Goal: Task Accomplishment & Management: Use online tool/utility

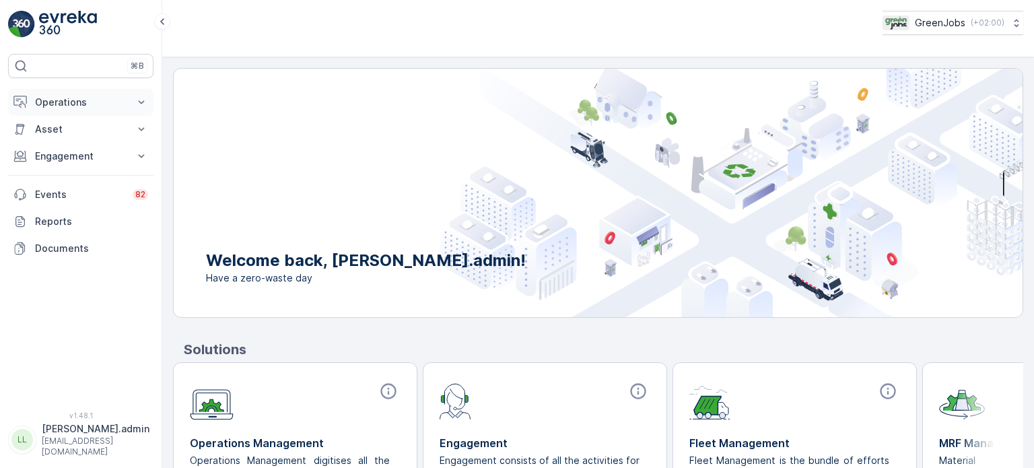
click at [75, 104] on p "Operations" at bounding box center [81, 102] width 92 height 13
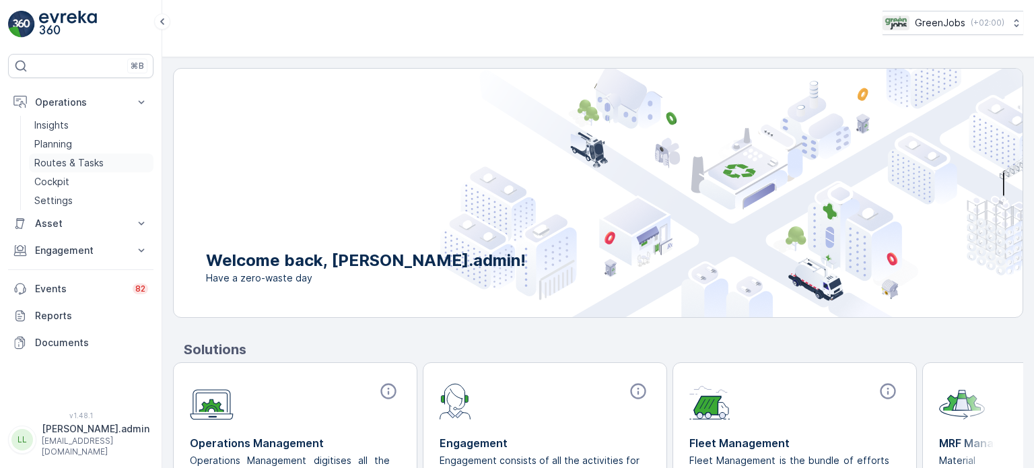
click at [77, 161] on p "Routes & Tasks" at bounding box center [68, 162] width 69 height 13
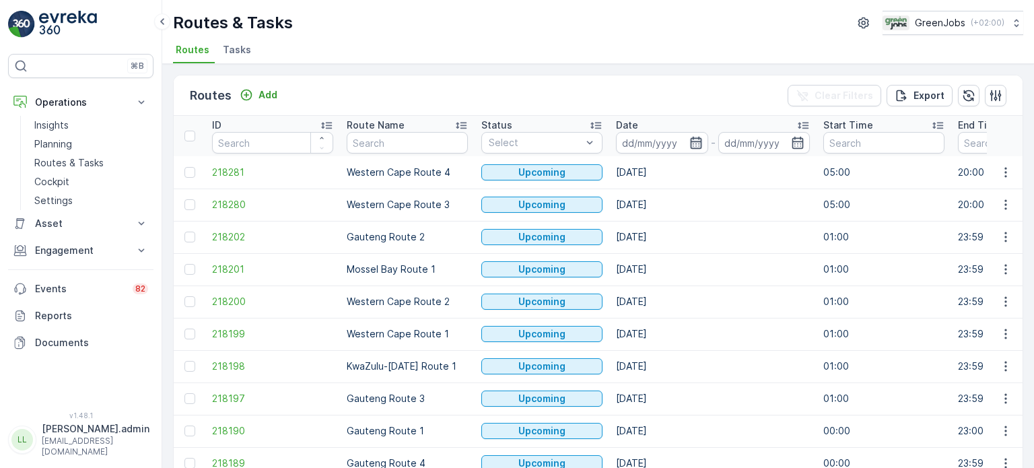
click at [698, 140] on icon "button" at bounding box center [695, 143] width 11 height 12
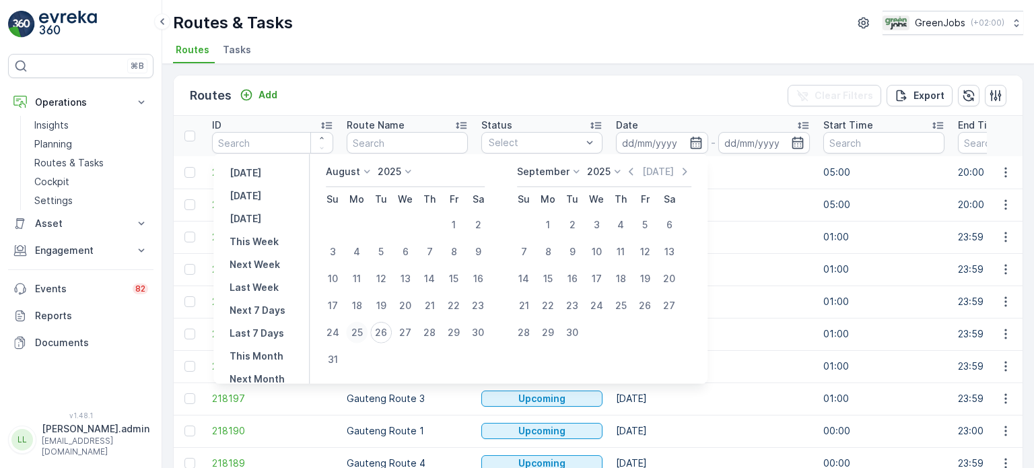
click at [364, 330] on div "25" at bounding box center [357, 333] width 22 height 22
type input "[DATE]"
click at [364, 330] on div "25" at bounding box center [357, 333] width 22 height 22
type input "[DATE]"
click at [364, 330] on div "25" at bounding box center [357, 333] width 22 height 22
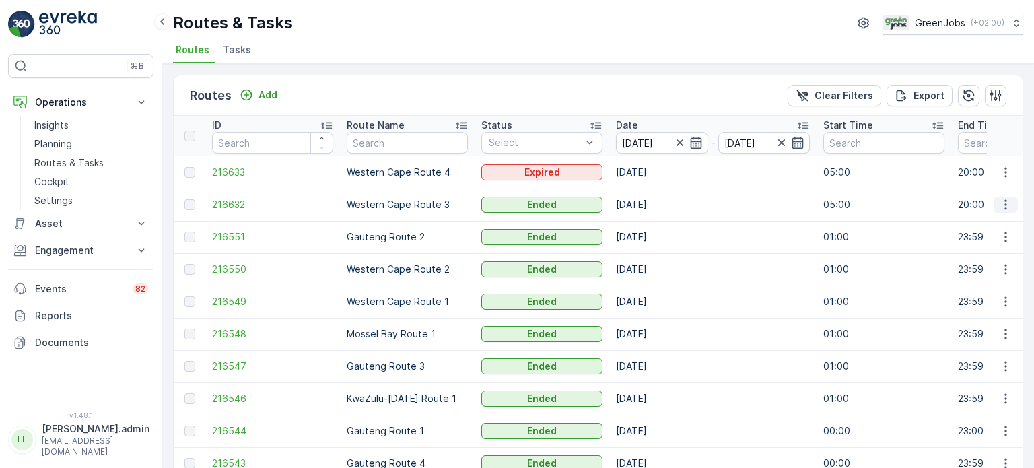
click at [1005, 204] on icon "button" at bounding box center [1006, 205] width 2 height 10
click at [957, 226] on span "See More Details" at bounding box center [974, 223] width 78 height 13
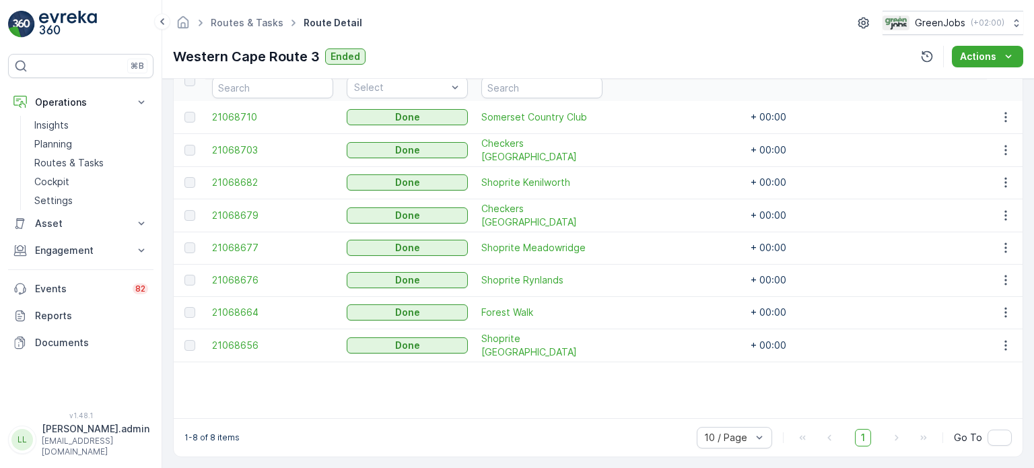
scroll to position [395, 0]
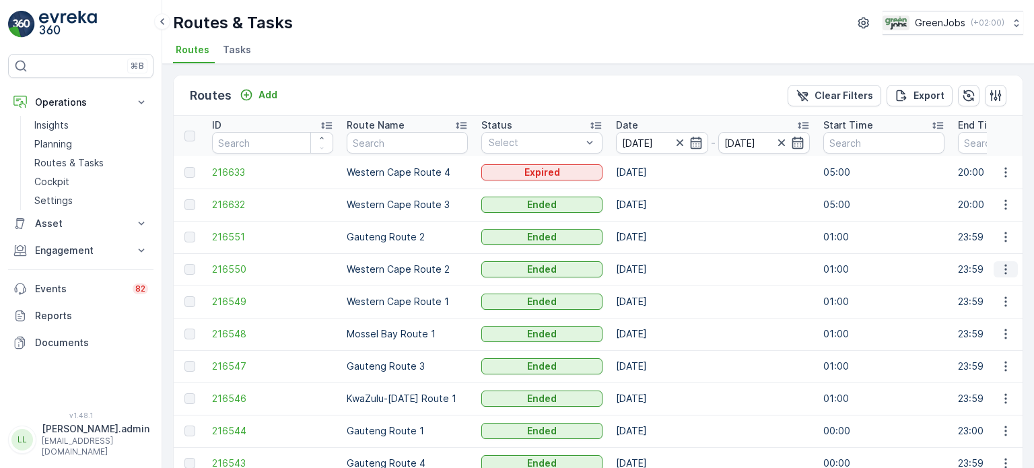
click at [1002, 266] on icon "button" at bounding box center [1005, 269] width 13 height 13
click at [971, 289] on span "See More Details" at bounding box center [974, 288] width 78 height 13
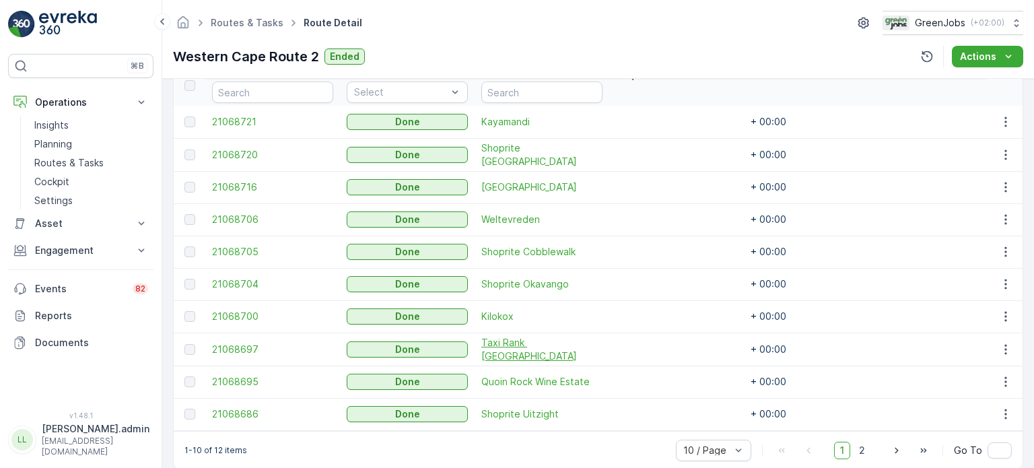
scroll to position [403, 0]
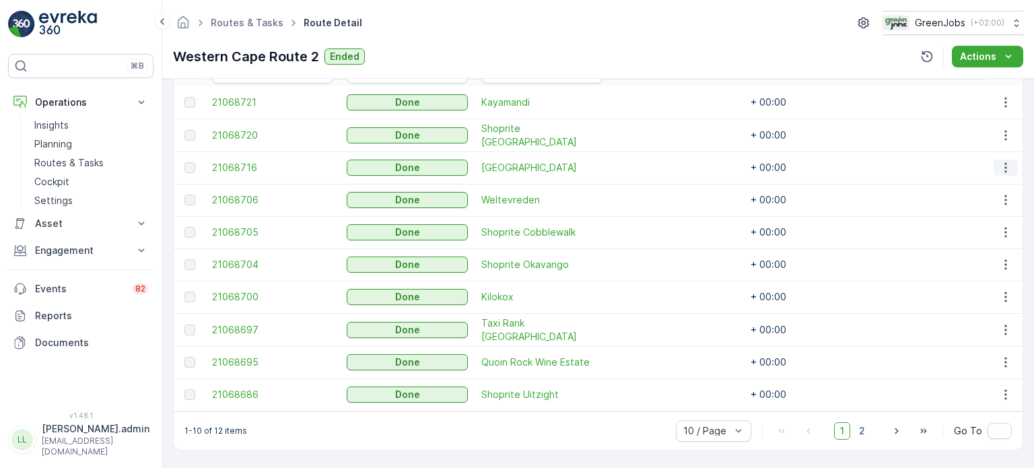
click at [1002, 161] on icon "button" at bounding box center [1005, 167] width 13 height 13
click at [989, 178] on span "See More Details" at bounding box center [990, 182] width 78 height 13
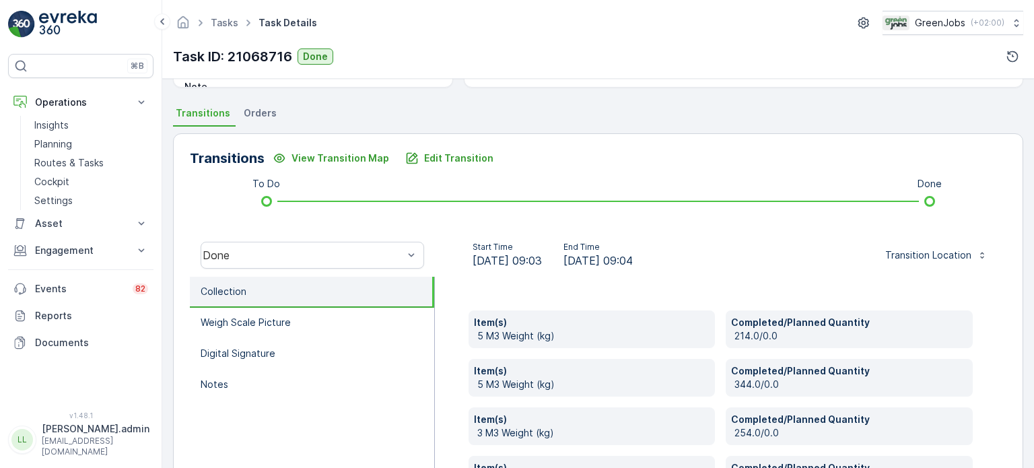
scroll to position [269, 0]
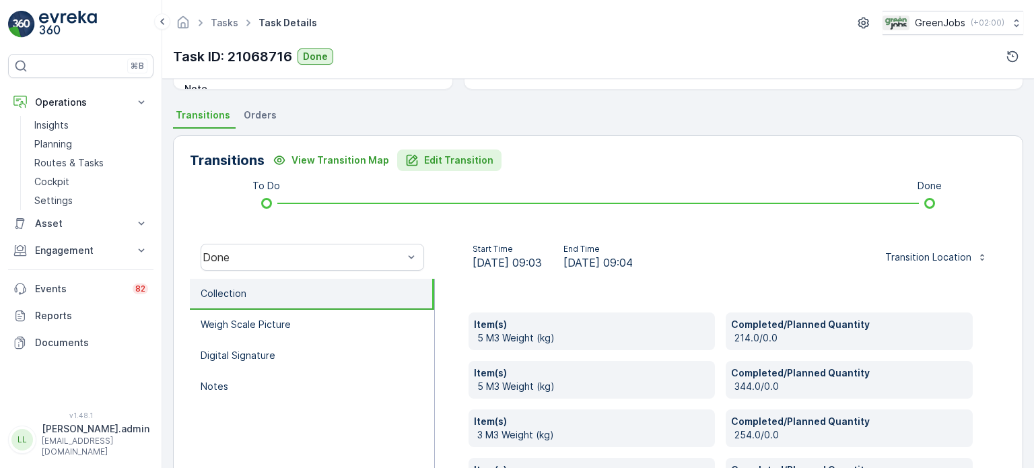
click at [425, 164] on p "Edit Transition" at bounding box center [458, 160] width 69 height 13
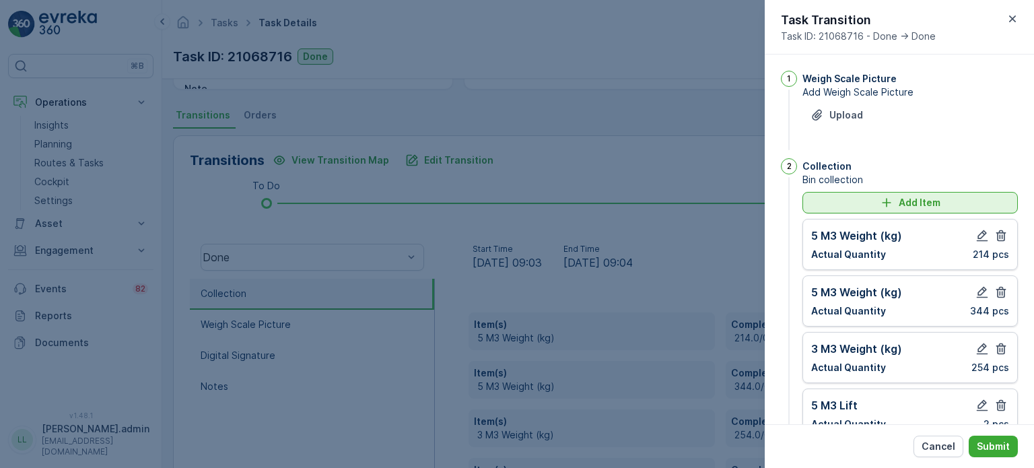
click at [880, 205] on icon "Add Item" at bounding box center [886, 202] width 13 height 13
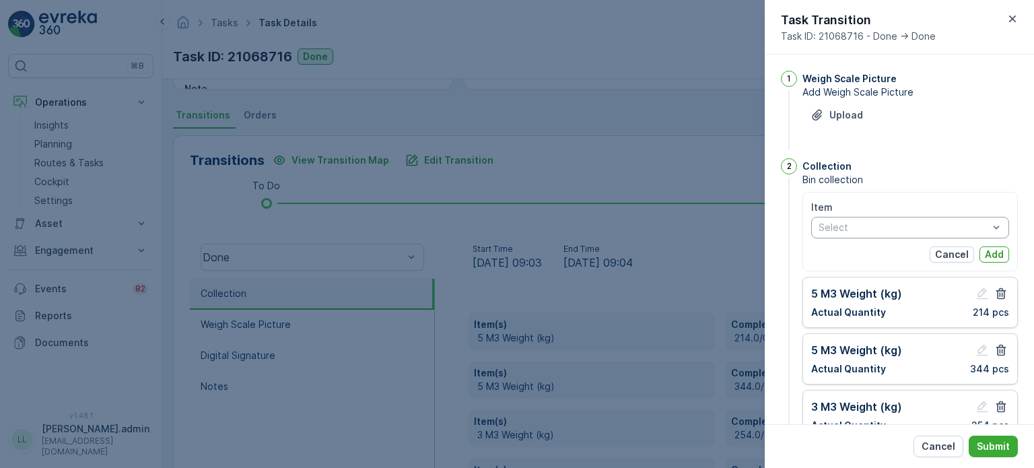
click at [859, 222] on div at bounding box center [903, 227] width 172 height 11
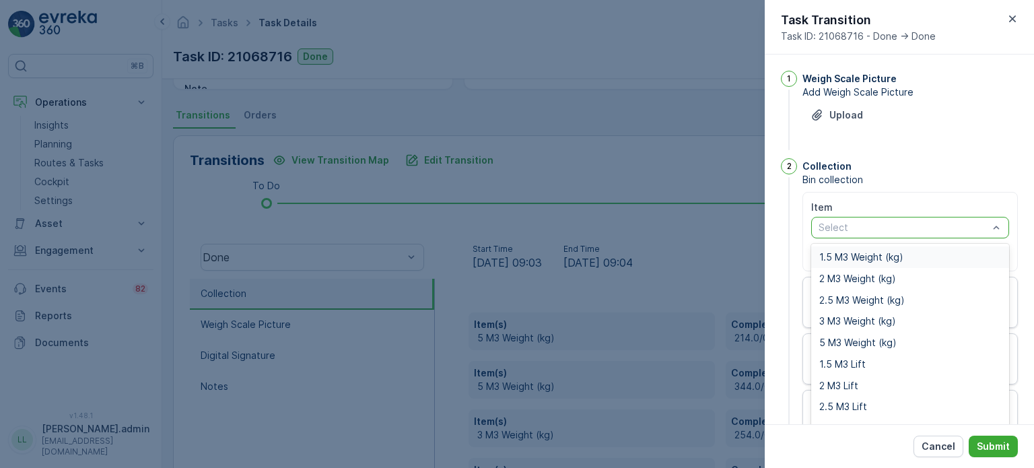
click at [848, 257] on span "1.5 M3 Weight (kg)" at bounding box center [861, 257] width 84 height 11
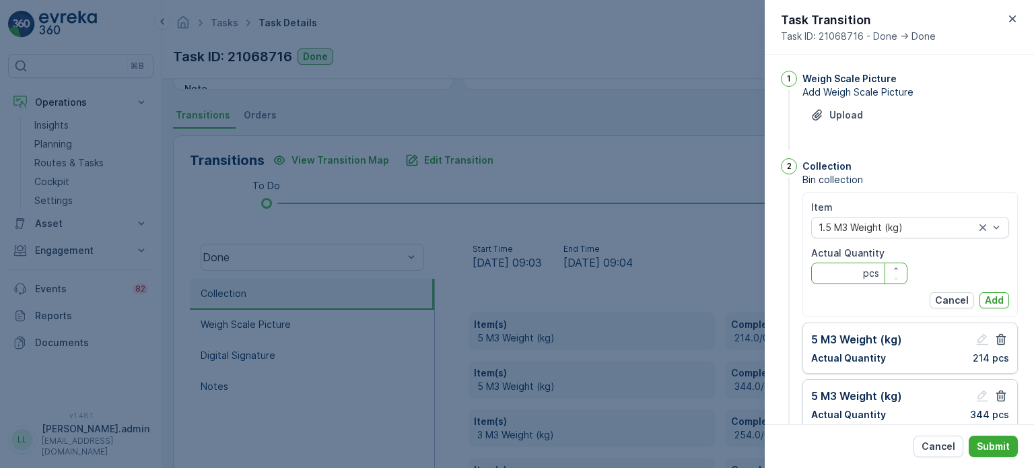
click at [842, 275] on Quantity "Actual Quantity" at bounding box center [859, 274] width 96 height 22
type Quantity "94"
click at [996, 296] on p "Add" at bounding box center [994, 300] width 19 height 13
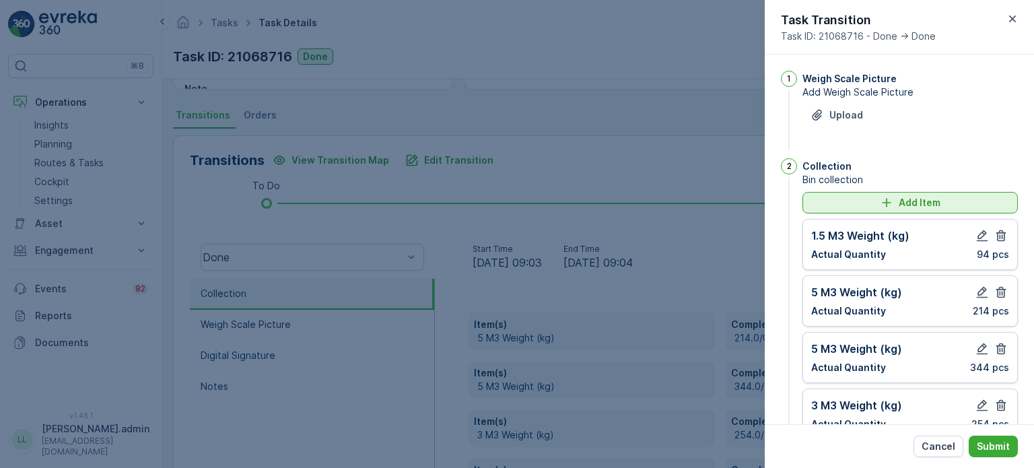
click at [867, 209] on div "Add Item" at bounding box center [910, 202] width 199 height 13
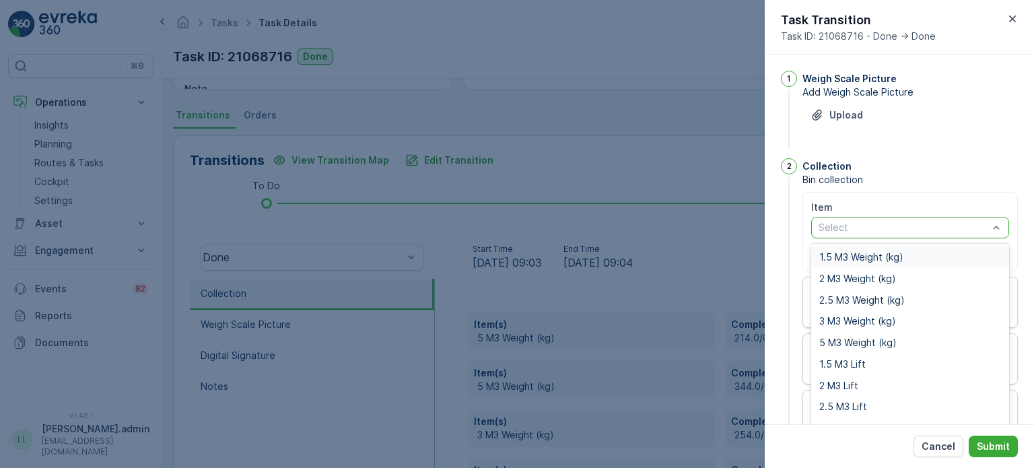
click at [860, 254] on span "1.5 M3 Weight (kg)" at bounding box center [861, 257] width 84 height 11
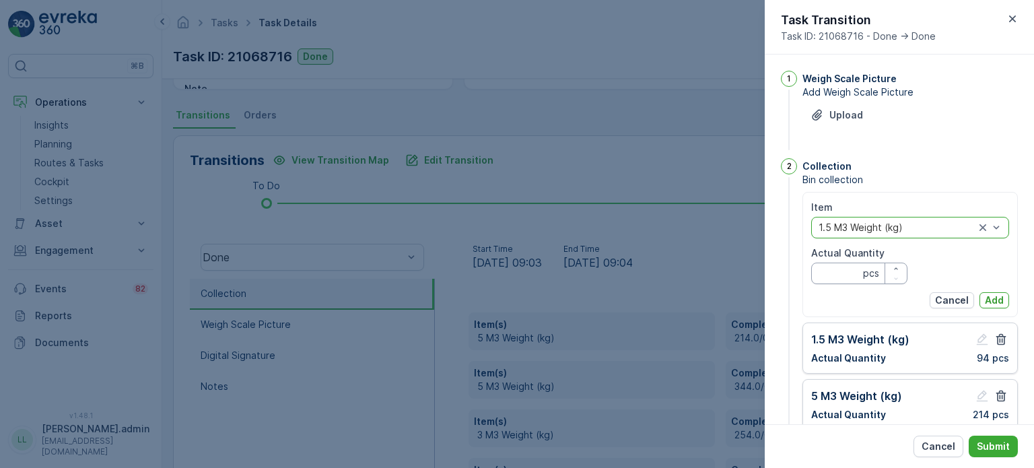
click at [844, 269] on Quantity "Actual Quantity" at bounding box center [859, 274] width 96 height 22
type Quantity "117"
click at [985, 300] on p "Add" at bounding box center [994, 300] width 19 height 13
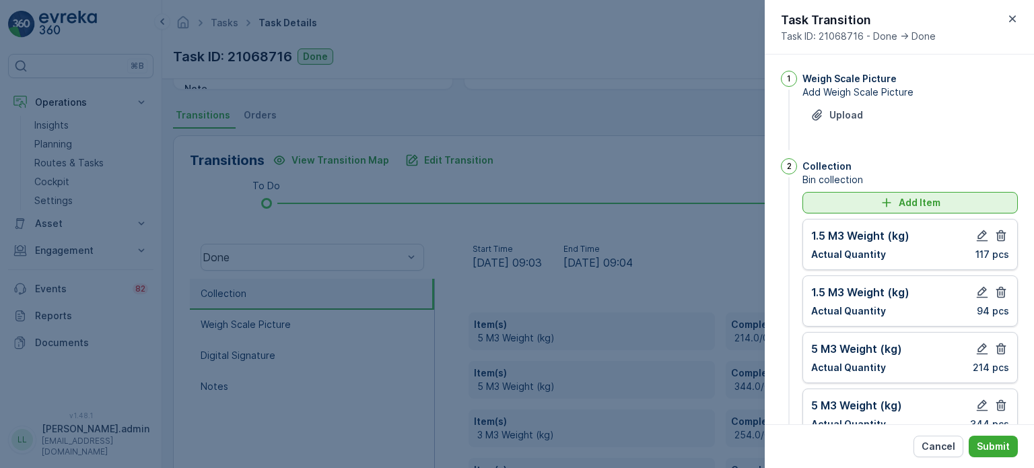
click at [848, 199] on div "Add Item" at bounding box center [910, 202] width 199 height 13
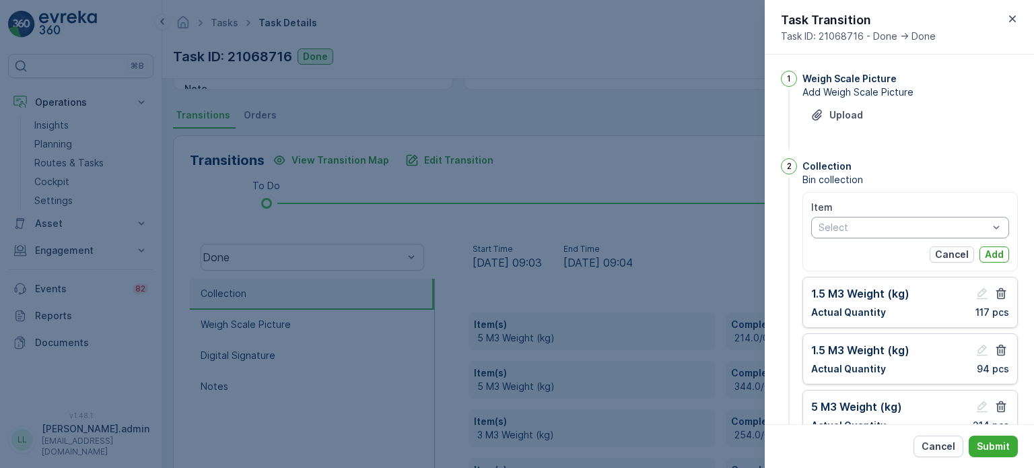
click at [854, 224] on div at bounding box center [903, 227] width 172 height 11
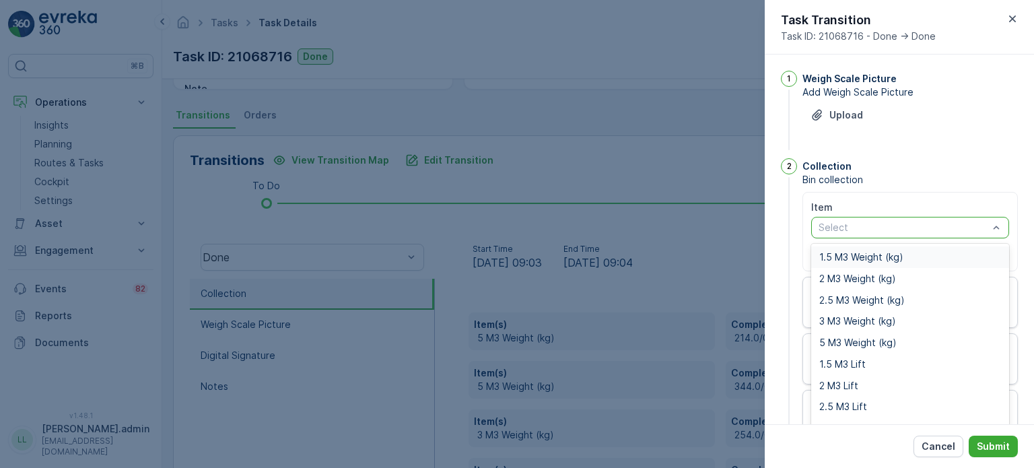
click at [844, 257] on span "1.5 M3 Weight (kg)" at bounding box center [861, 257] width 84 height 11
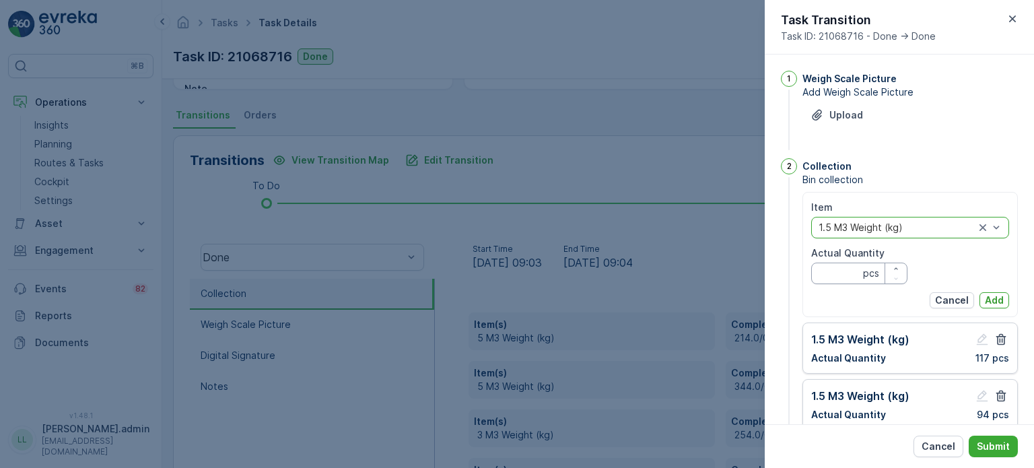
click at [840, 270] on Quantity "Actual Quantity" at bounding box center [859, 274] width 96 height 22
type Quantity "90"
click at [990, 298] on p "Add" at bounding box center [994, 300] width 19 height 13
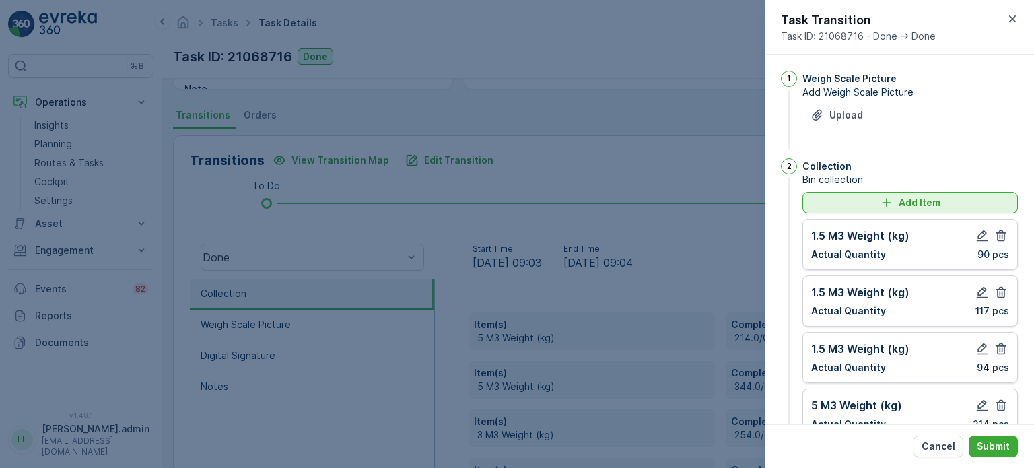
click at [868, 203] on div "Add Item" at bounding box center [910, 202] width 199 height 13
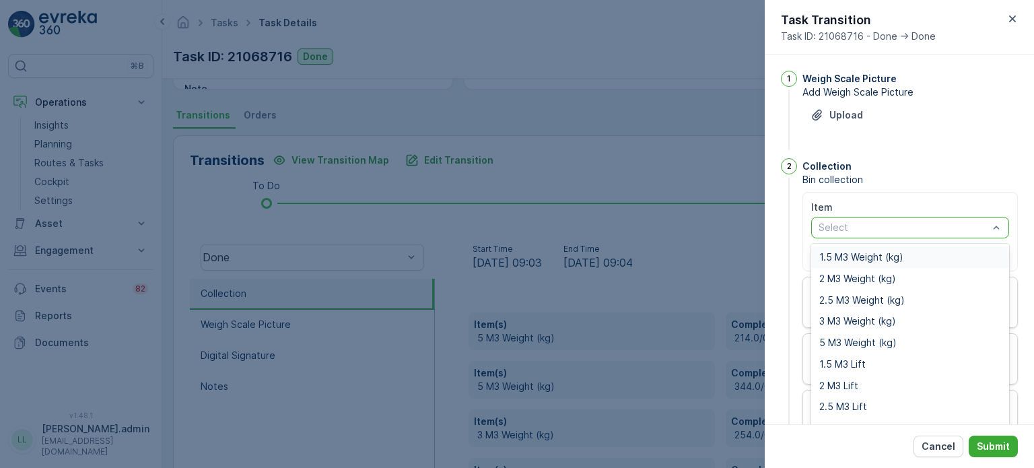
click at [929, 228] on div at bounding box center [903, 227] width 172 height 11
click at [854, 367] on span "1.5 M3 Lift" at bounding box center [842, 364] width 46 height 11
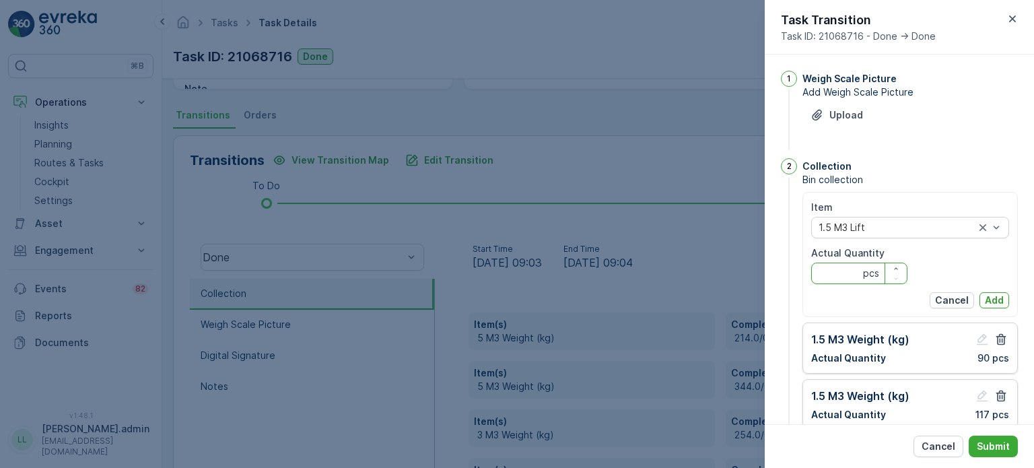
click at [838, 275] on Quantity "Actual Quantity" at bounding box center [859, 274] width 96 height 22
type Quantity "3"
click at [986, 300] on p "Add" at bounding box center [994, 300] width 19 height 13
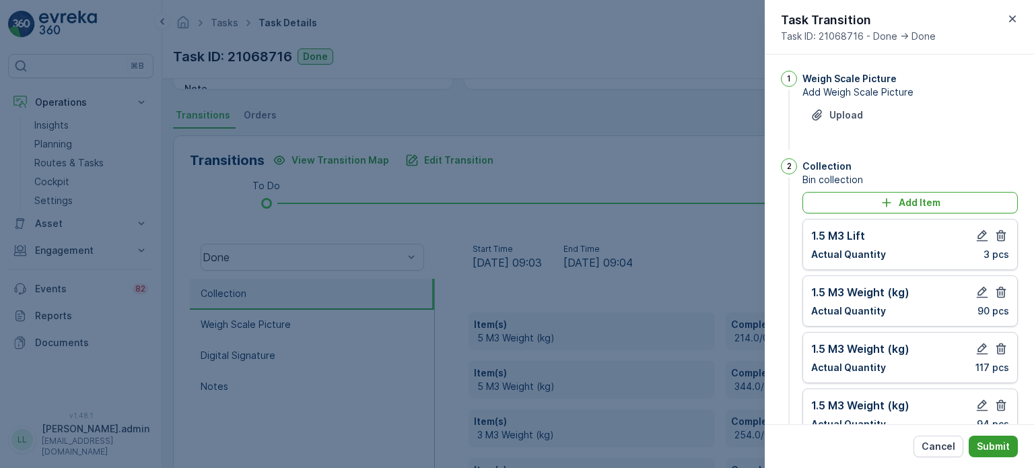
click at [1010, 444] on button "Submit" at bounding box center [993, 447] width 49 height 22
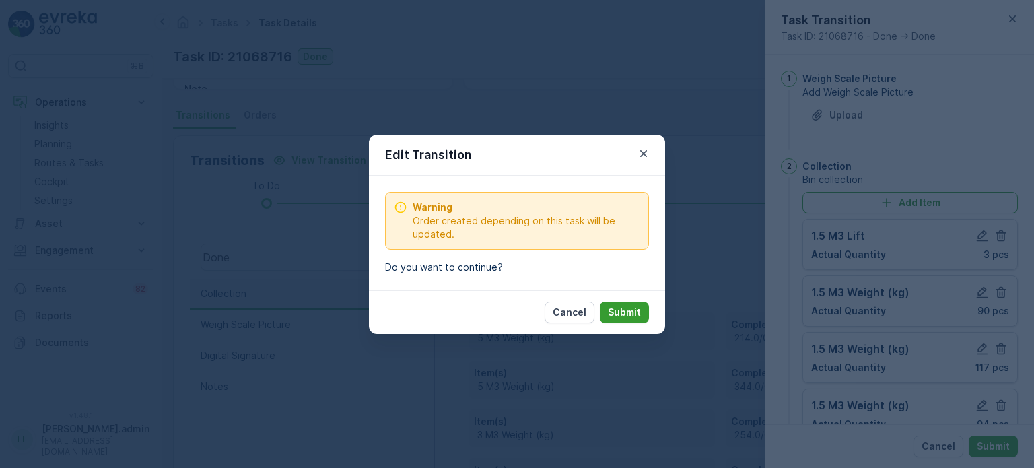
click at [615, 307] on p "Submit" at bounding box center [624, 312] width 33 height 13
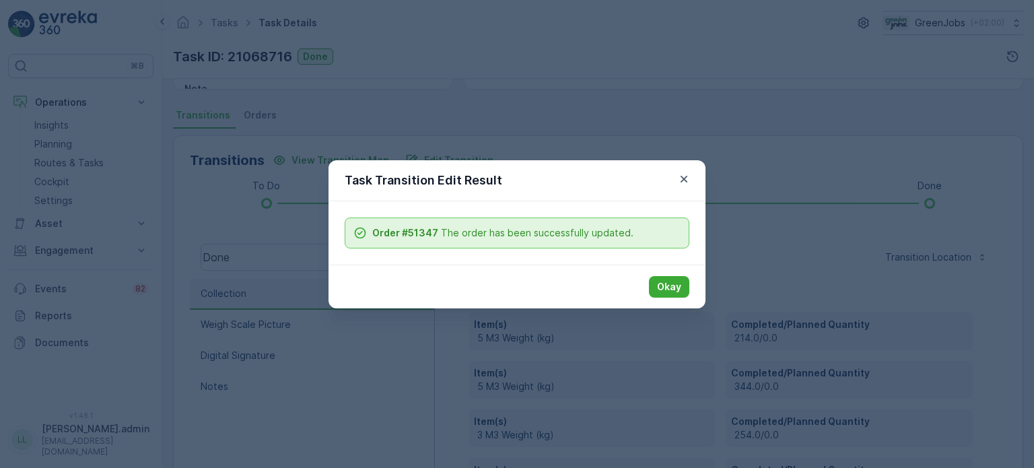
click at [671, 282] on p "Okay" at bounding box center [669, 286] width 24 height 13
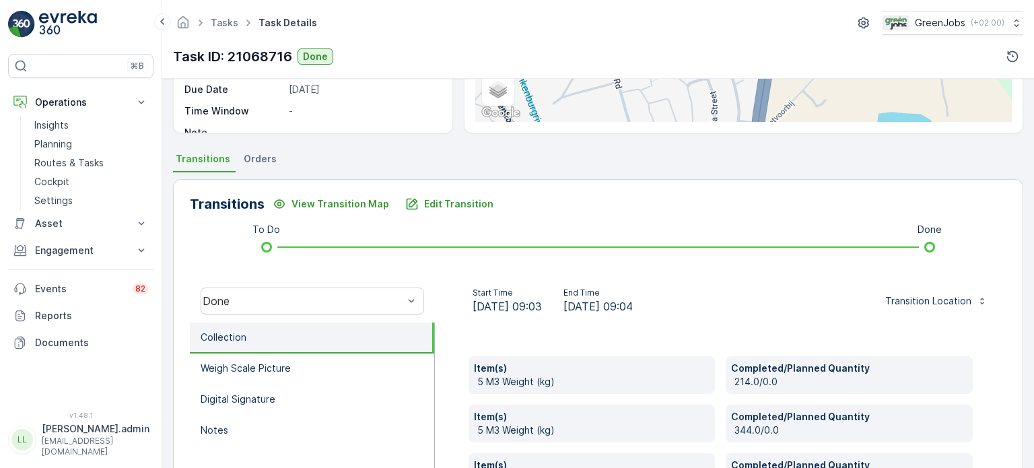
scroll to position [202, 0]
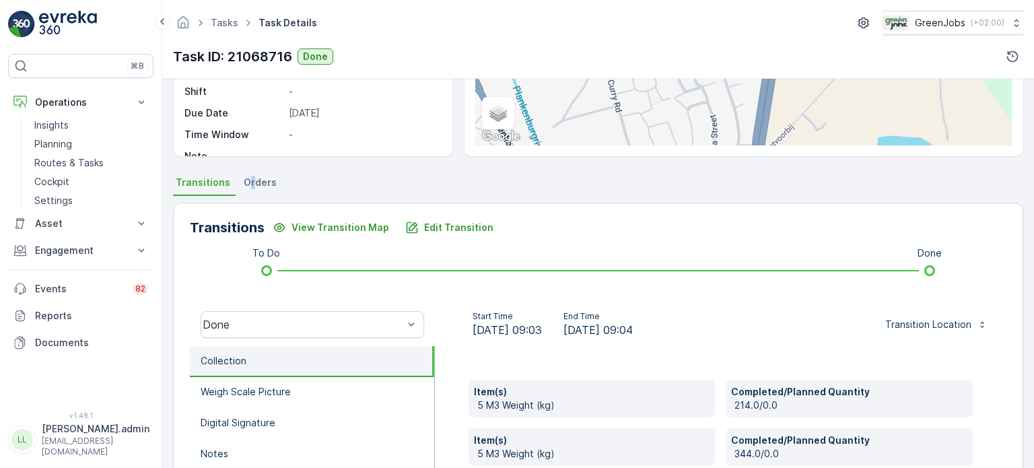
click at [249, 180] on span "Orders" at bounding box center [260, 182] width 33 height 13
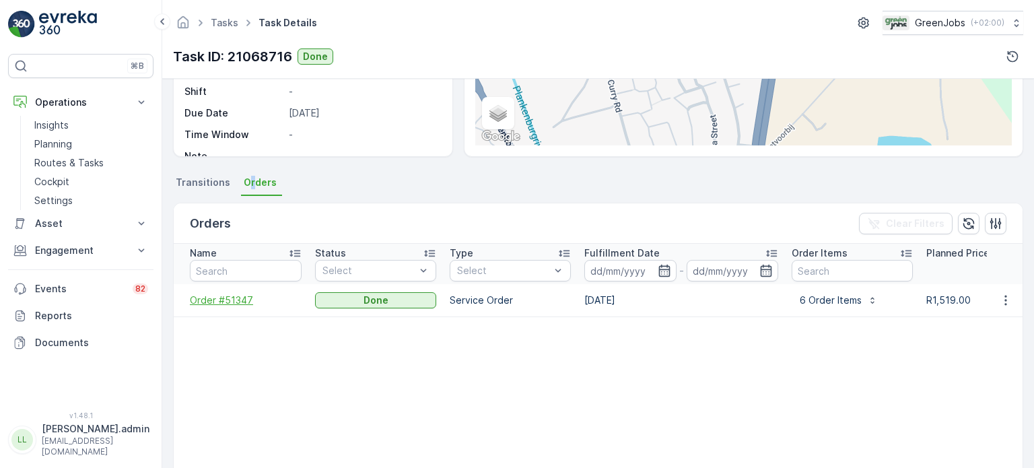
click at [202, 296] on span "Order #51347" at bounding box center [246, 300] width 112 height 13
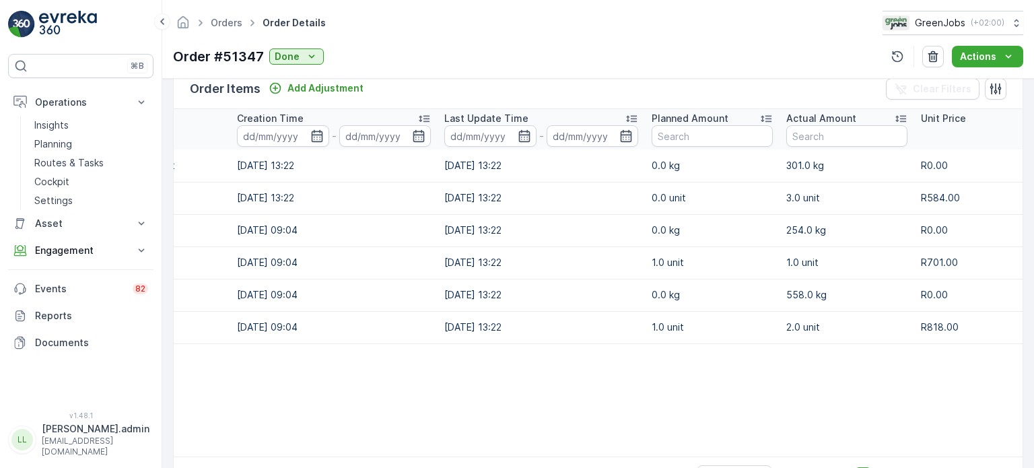
scroll to position [0, 69]
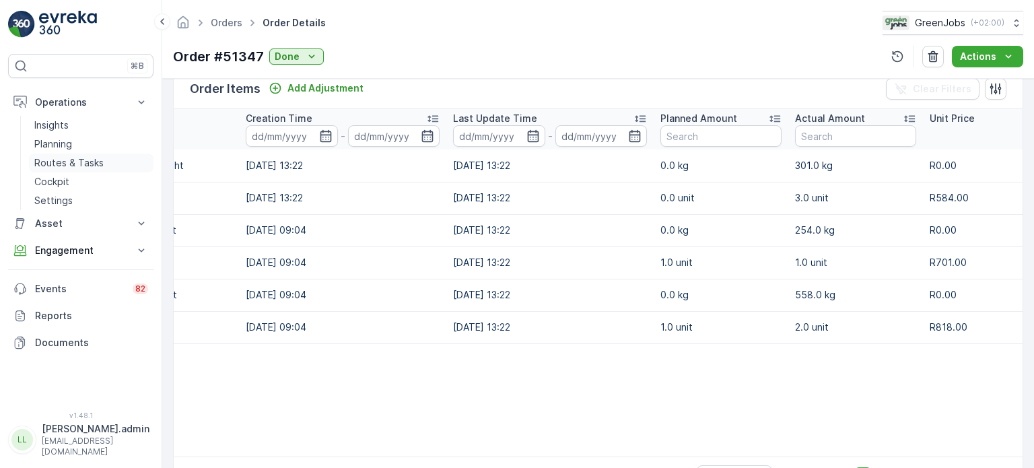
click at [87, 162] on p "Routes & Tasks" at bounding box center [68, 162] width 69 height 13
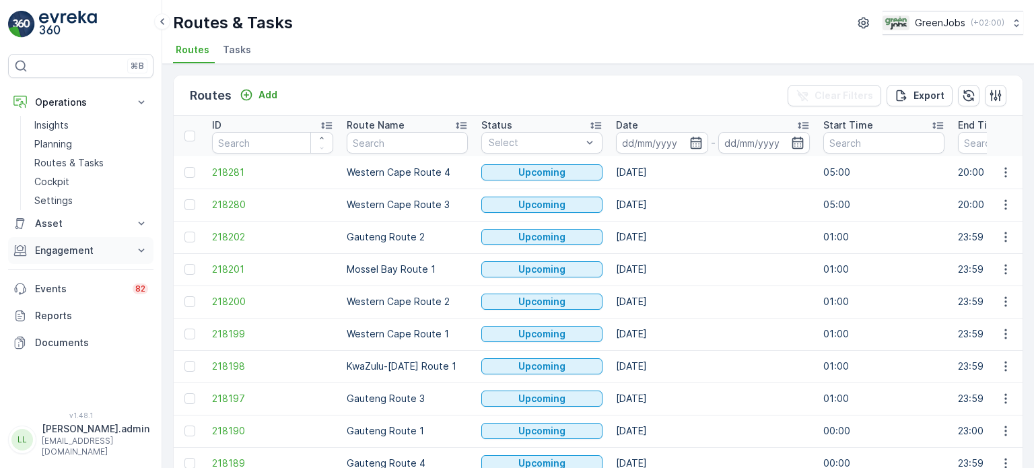
click at [65, 238] on button "Engagement" at bounding box center [80, 250] width 145 height 27
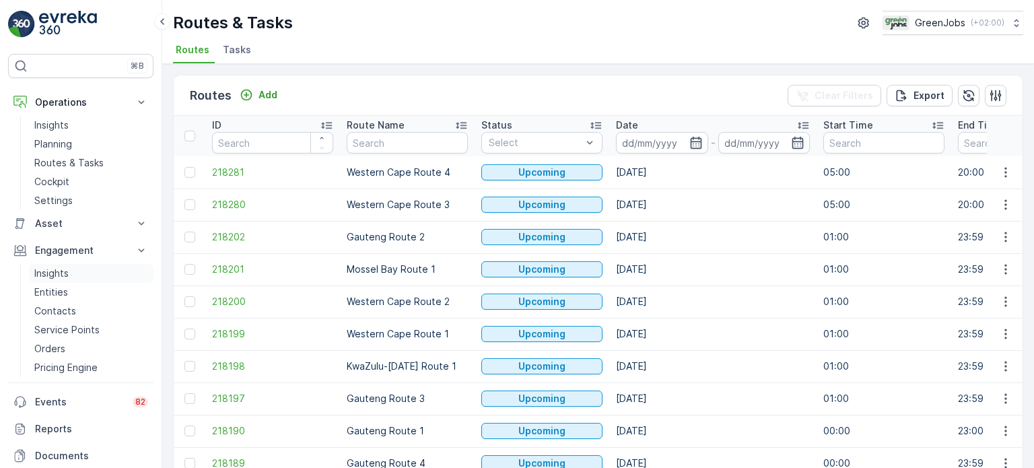
click at [54, 271] on p "Insights" at bounding box center [51, 273] width 34 height 13
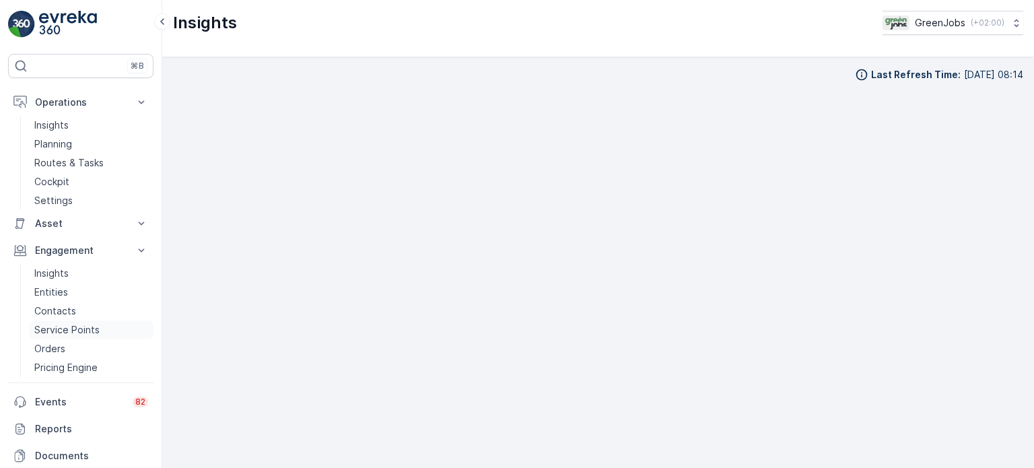
click at [79, 330] on p "Service Points" at bounding box center [66, 329] width 65 height 13
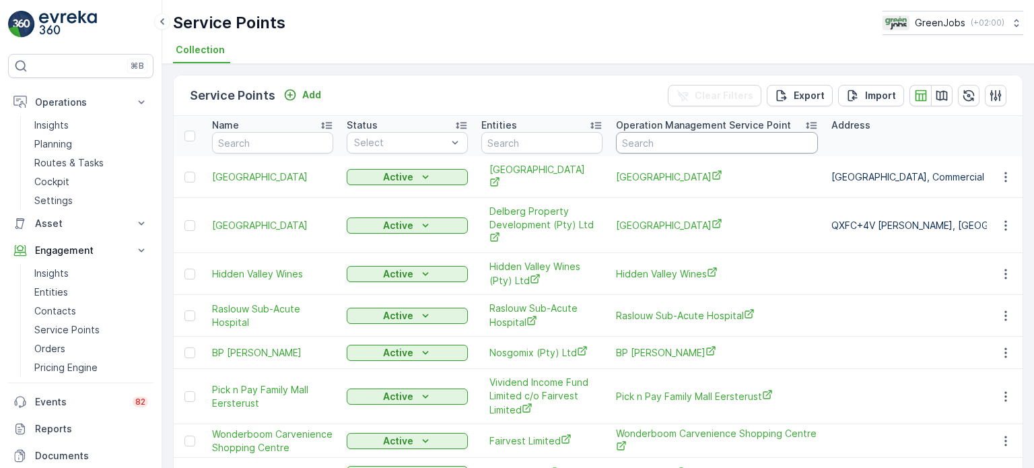
click at [660, 141] on input "text" at bounding box center [717, 143] width 202 height 22
type input "wine"
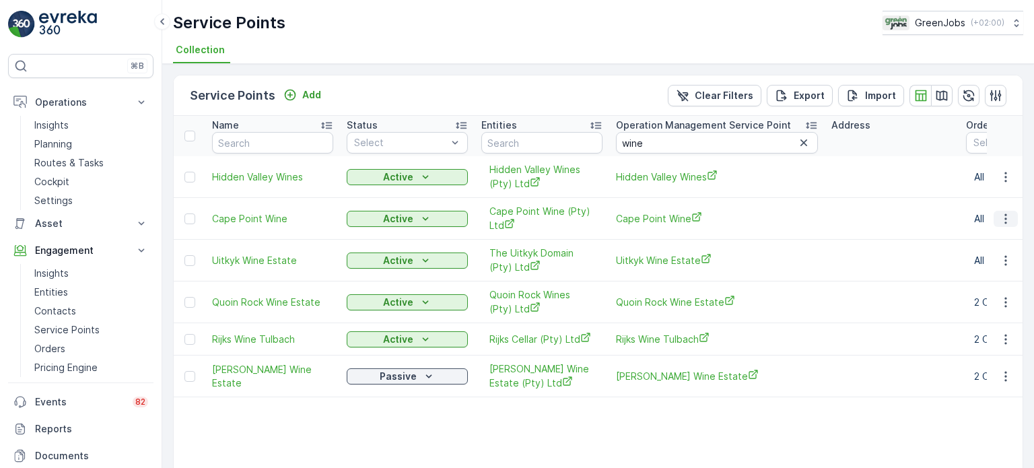
click at [1004, 214] on icon "button" at bounding box center [1005, 218] width 13 height 13
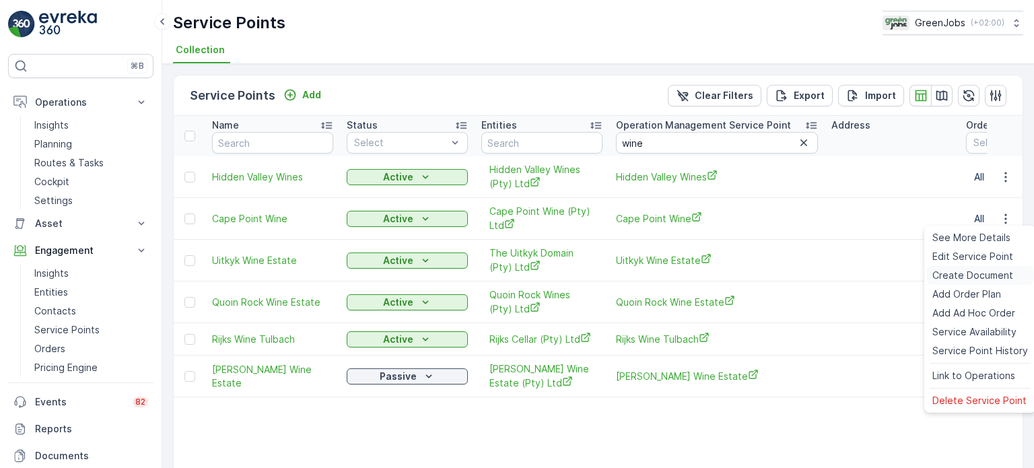
click at [964, 273] on span "Create Document" at bounding box center [972, 275] width 81 height 13
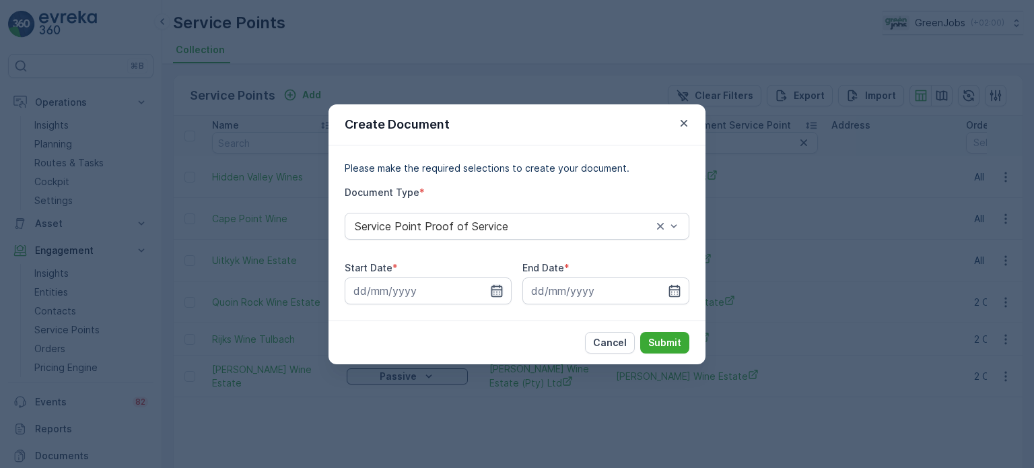
click at [502, 293] on icon "button" at bounding box center [496, 290] width 11 height 12
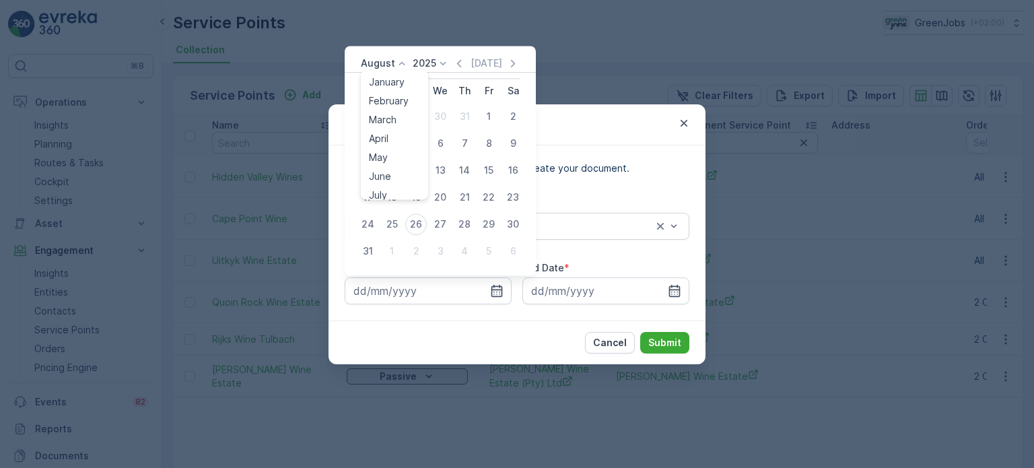
click at [390, 58] on p "August" at bounding box center [378, 63] width 34 height 13
click at [388, 125] on div "July" at bounding box center [378, 127] width 29 height 19
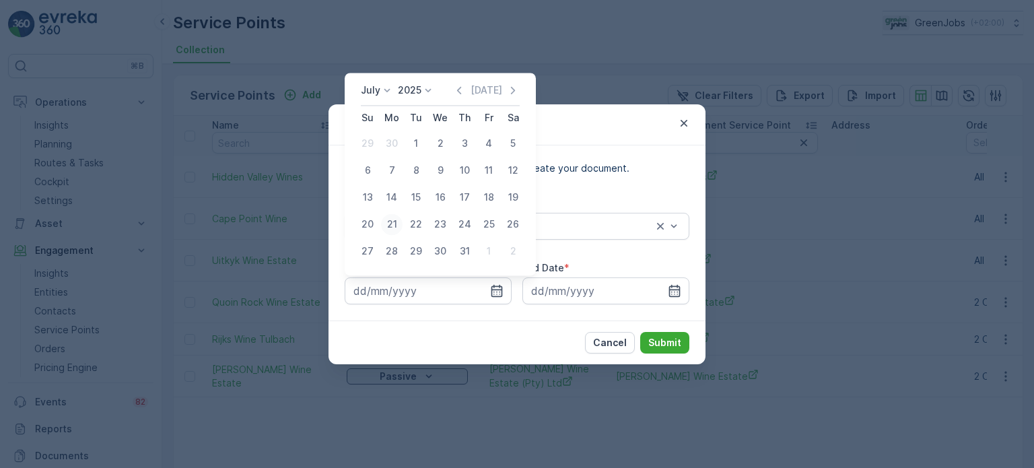
click at [393, 219] on div "21" at bounding box center [392, 224] width 22 height 22
type input "[DATE]"
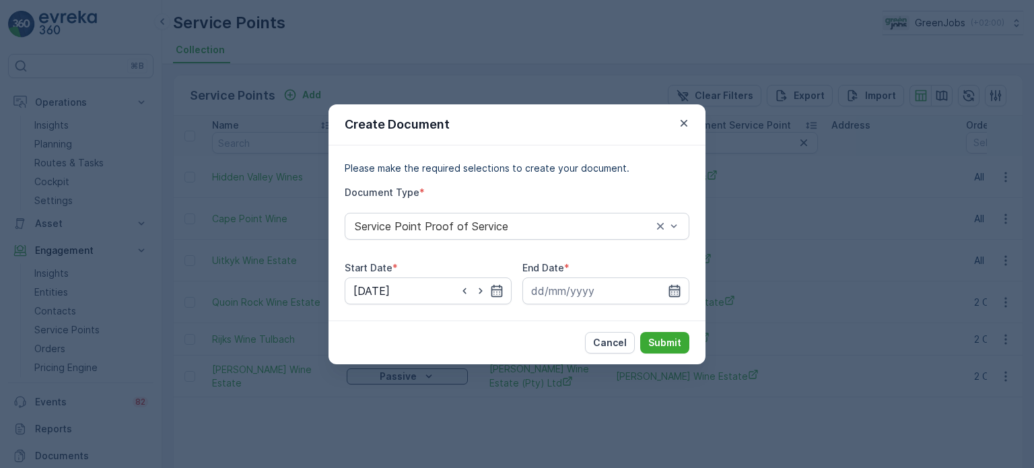
click at [671, 285] on icon "button" at bounding box center [674, 290] width 11 height 12
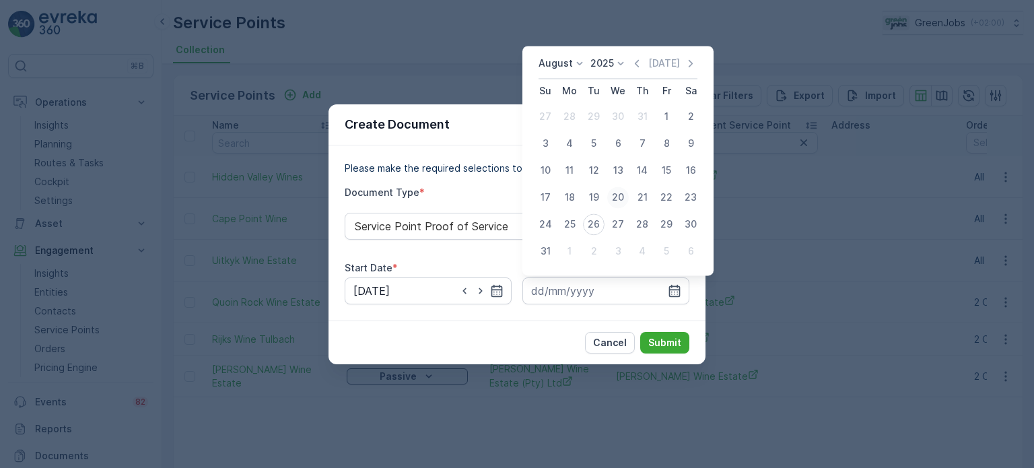
click at [616, 199] on div "20" at bounding box center [618, 197] width 22 height 22
type input "[DATE]"
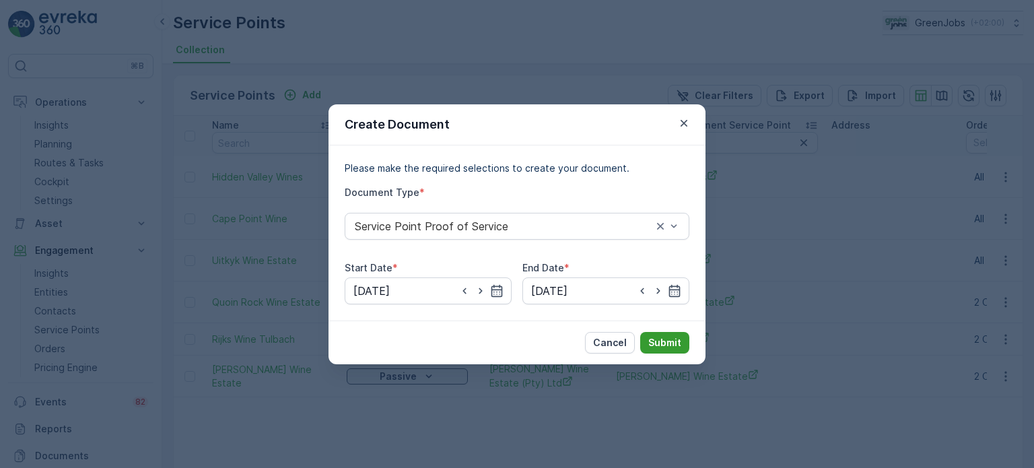
click at [663, 346] on p "Submit" at bounding box center [664, 342] width 33 height 13
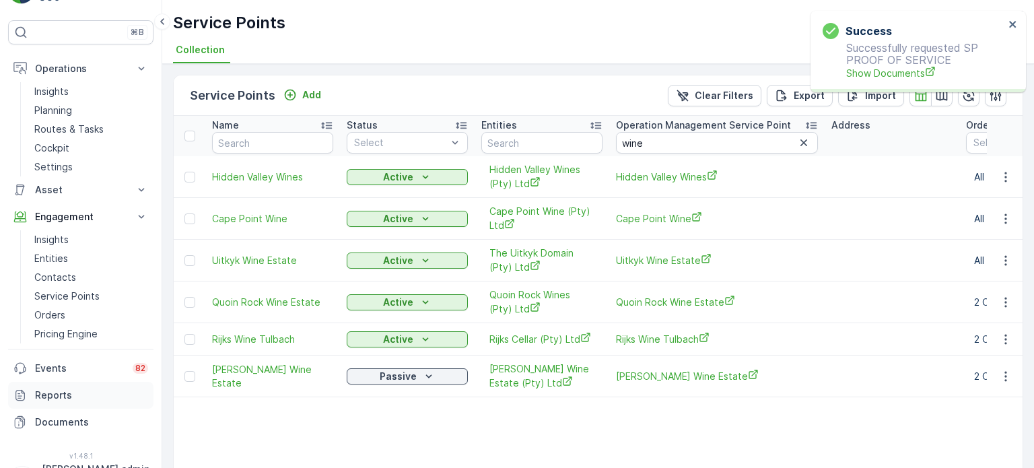
scroll to position [66, 0]
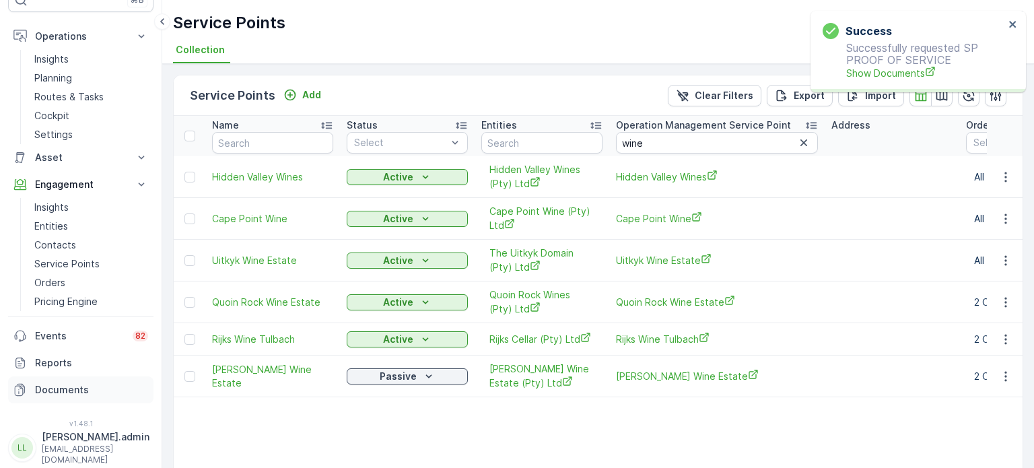
click at [69, 387] on p "Documents" at bounding box center [91, 389] width 113 height 13
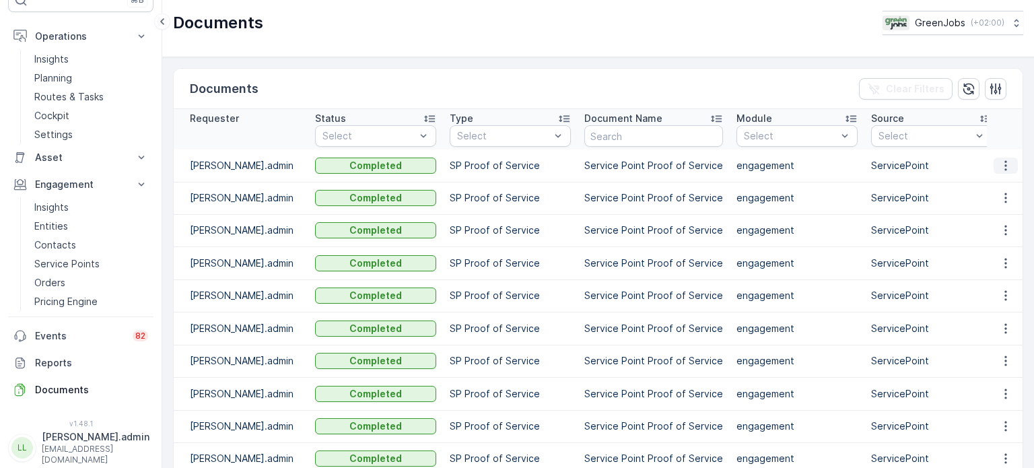
click at [1005, 164] on icon "button" at bounding box center [1006, 165] width 2 height 10
click at [984, 182] on span "See Details" at bounding box center [1002, 184] width 52 height 13
